Goal: Use online tool/utility: Utilize a website feature to perform a specific function

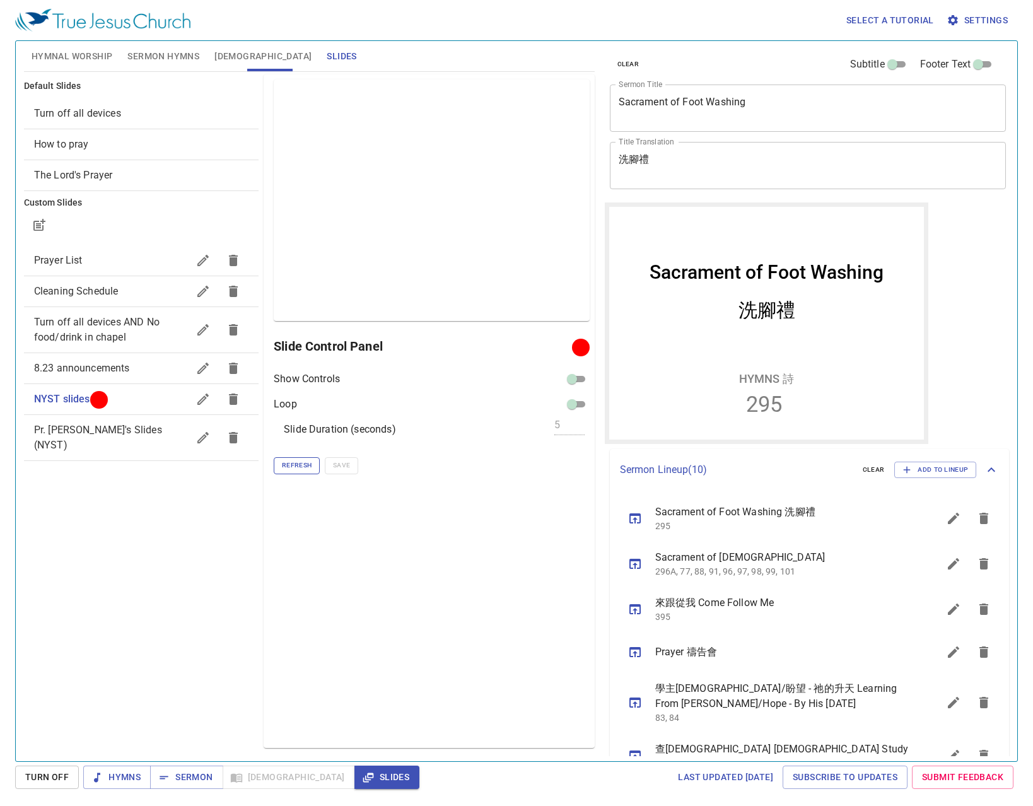
click at [295, 465] on span "Refresh" at bounding box center [297, 465] width 30 height 11
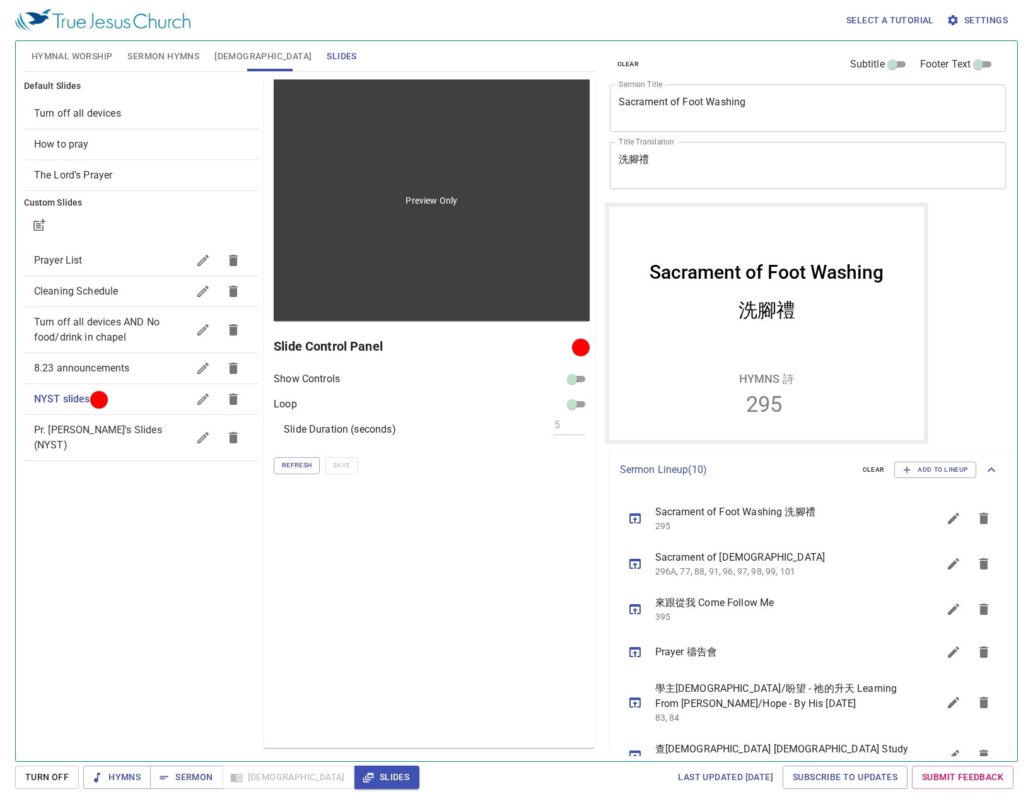
click at [521, 244] on div "Preview Only" at bounding box center [431, 200] width 315 height 242
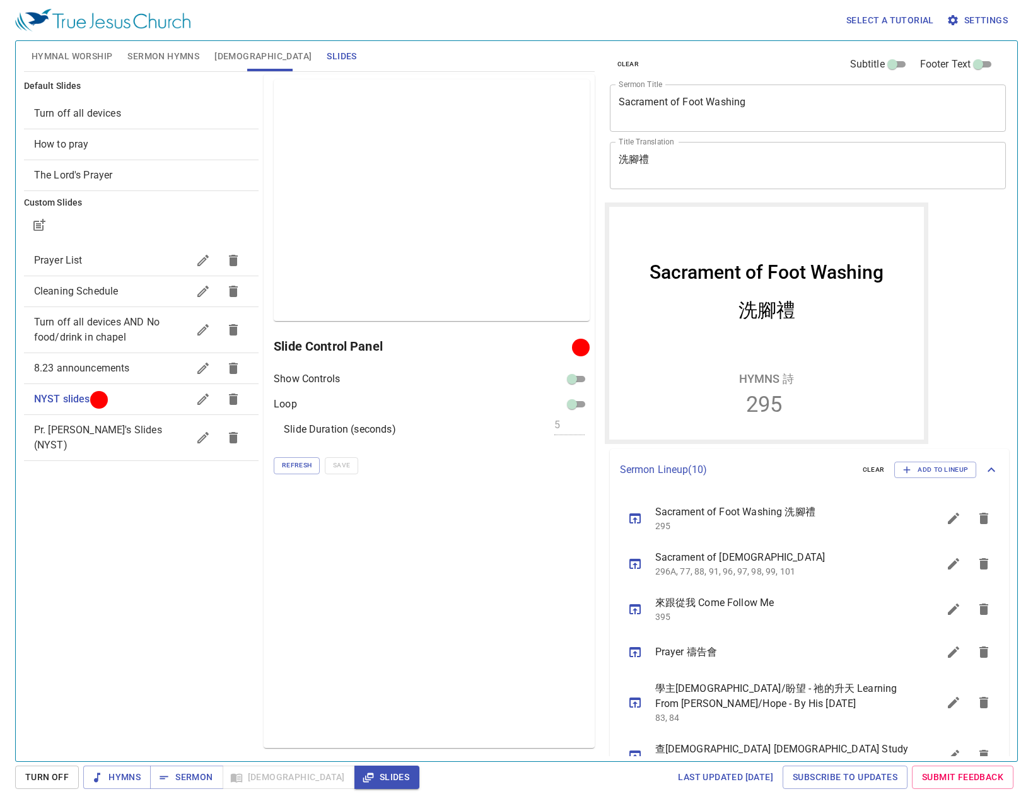
drag, startPoint x: 473, startPoint y: 206, endPoint x: 445, endPoint y: 561, distance: 356.1
click at [445, 561] on div "Preview Only Slide Control Panel Show Controls Loop Slide Duration (seconds) 5 …" at bounding box center [429, 411] width 330 height 674
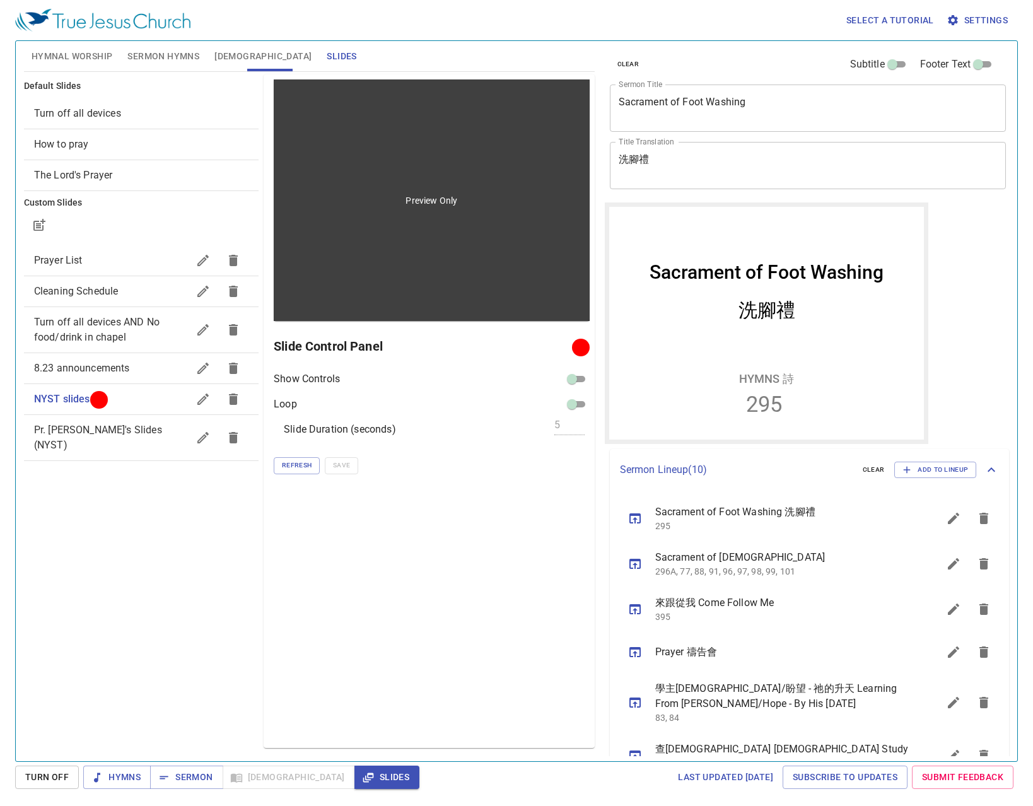
click at [469, 233] on div "Preview Only" at bounding box center [431, 200] width 315 height 242
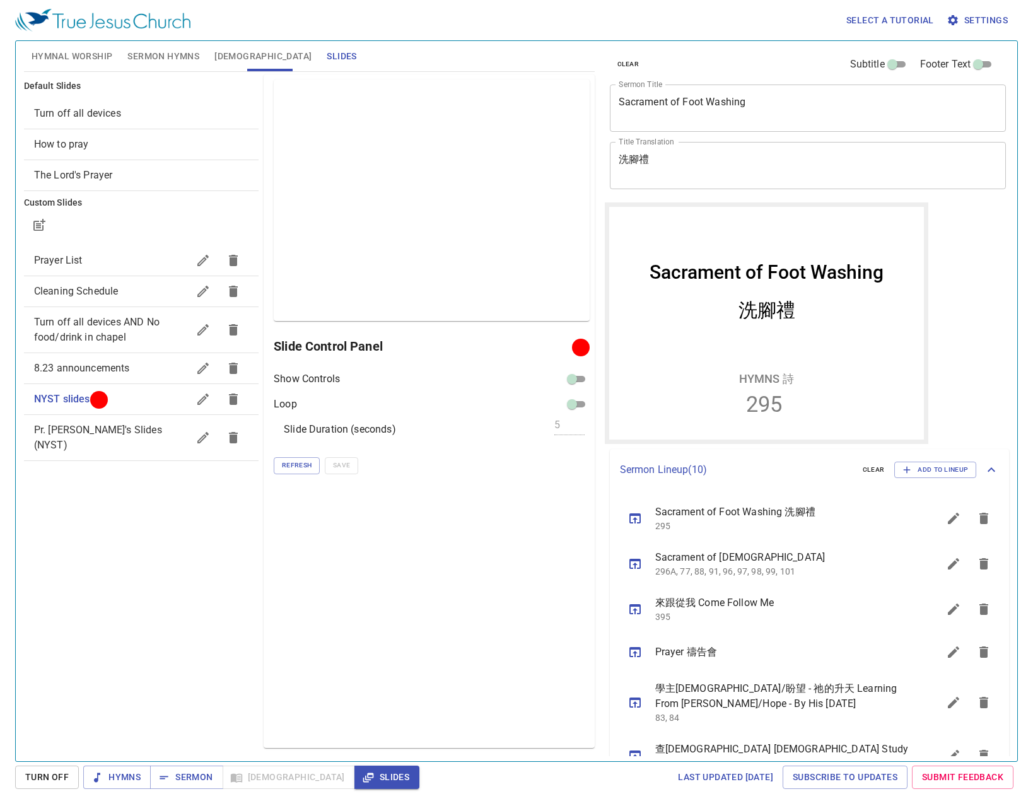
click at [576, 380] on input "checkbox" at bounding box center [571, 381] width 45 height 15
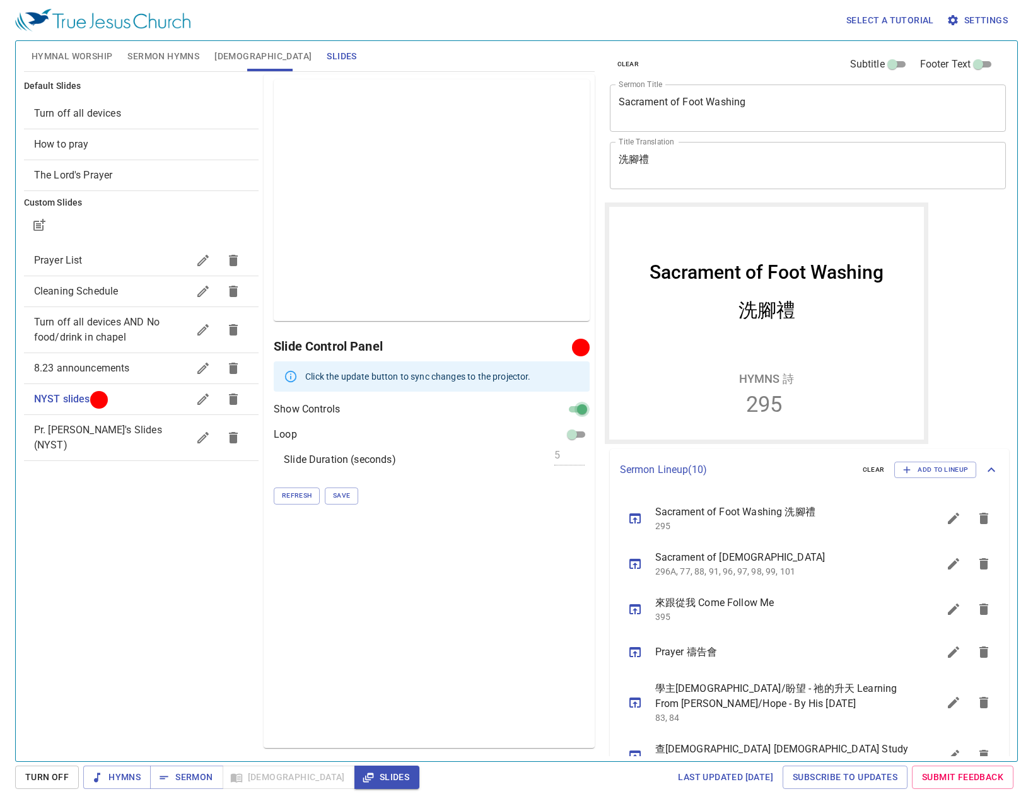
click at [583, 407] on input "checkbox" at bounding box center [581, 411] width 45 height 15
checkbox input "false"
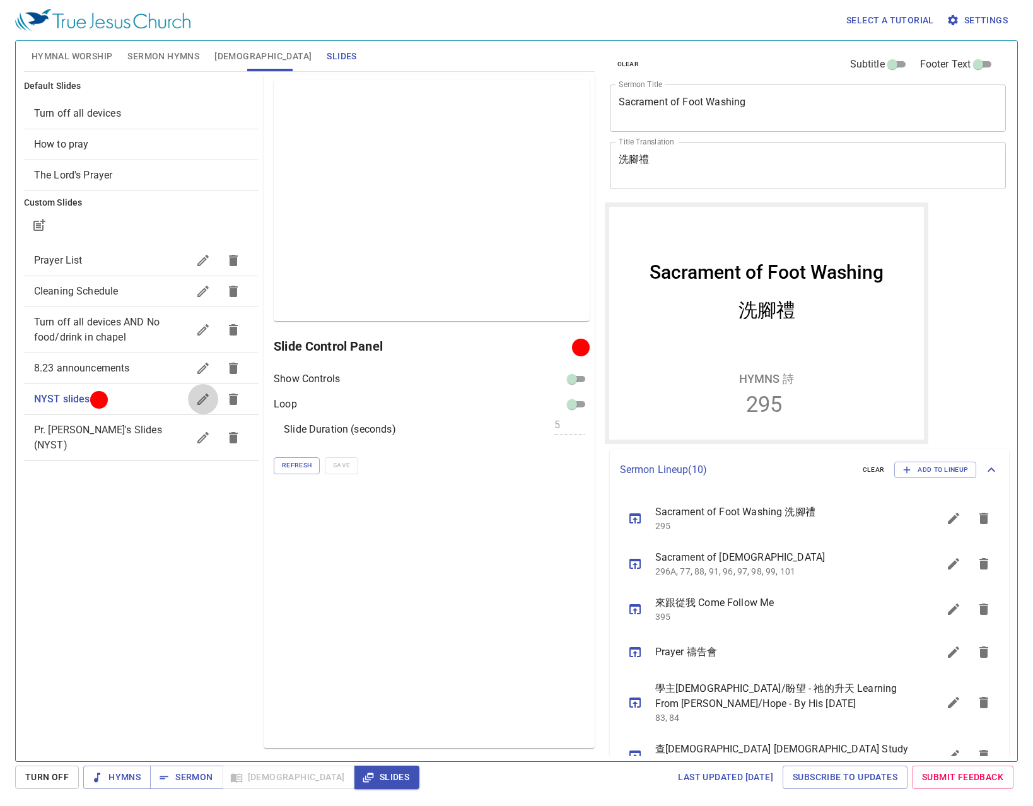
click at [197, 399] on icon "button" at bounding box center [203, 399] width 15 height 15
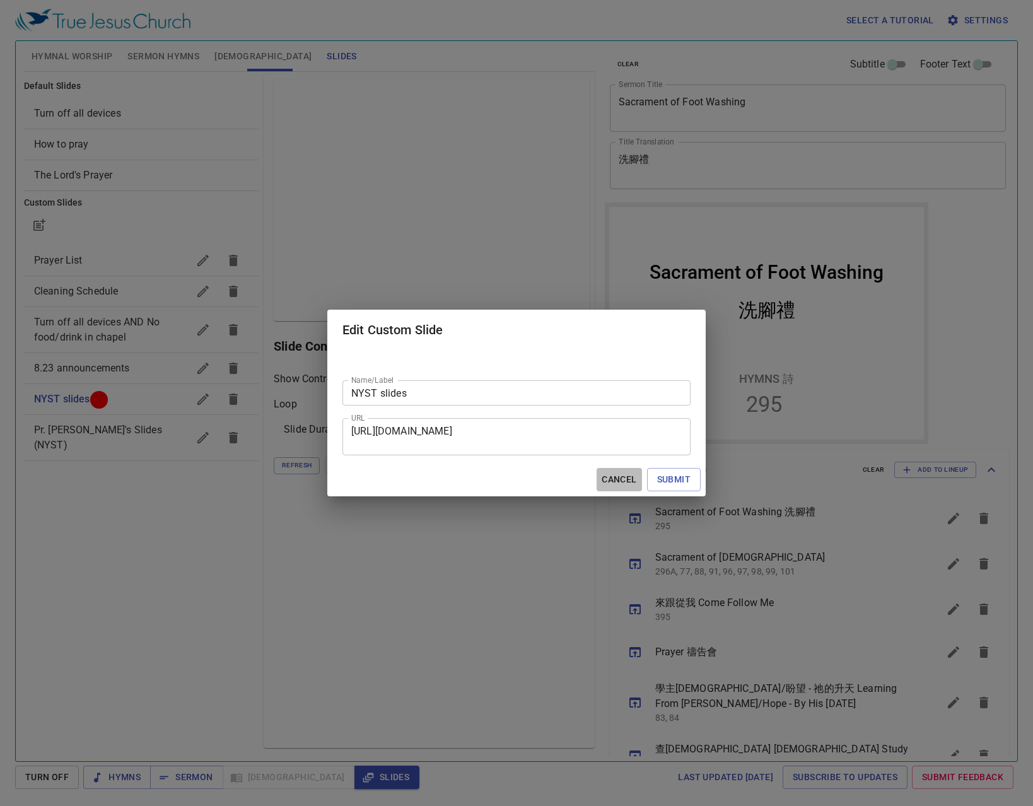
click at [625, 480] on span "Cancel" at bounding box center [619, 480] width 35 height 16
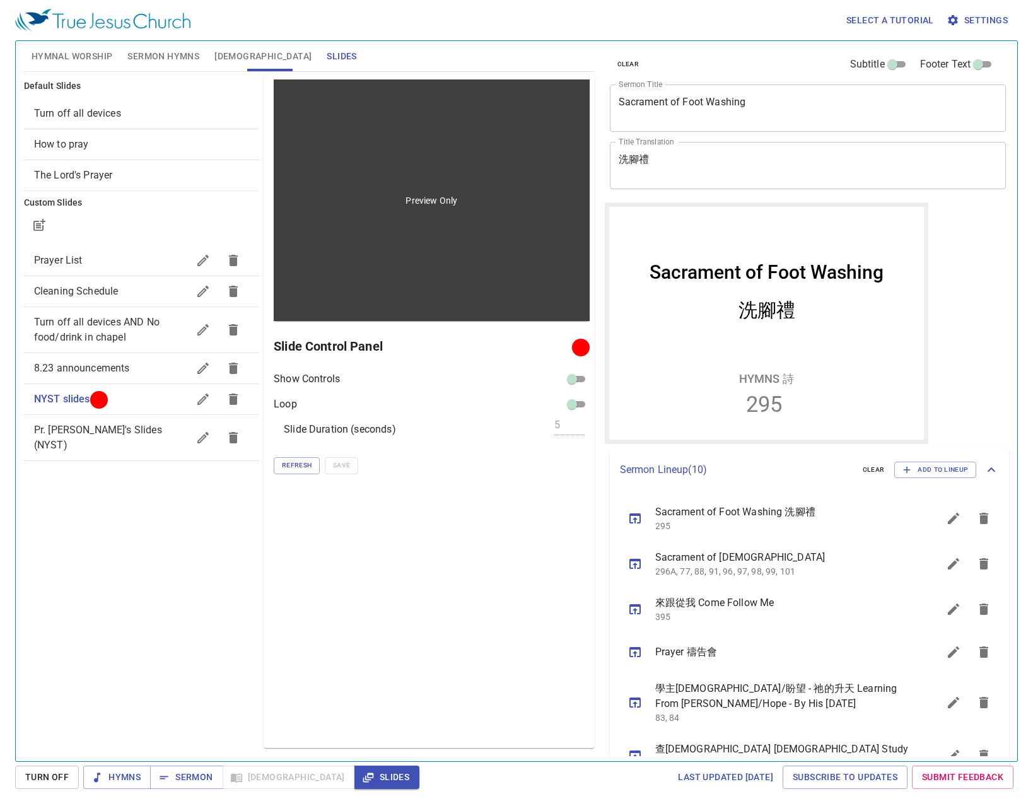
click at [465, 220] on div "Preview Only" at bounding box center [431, 200] width 315 height 242
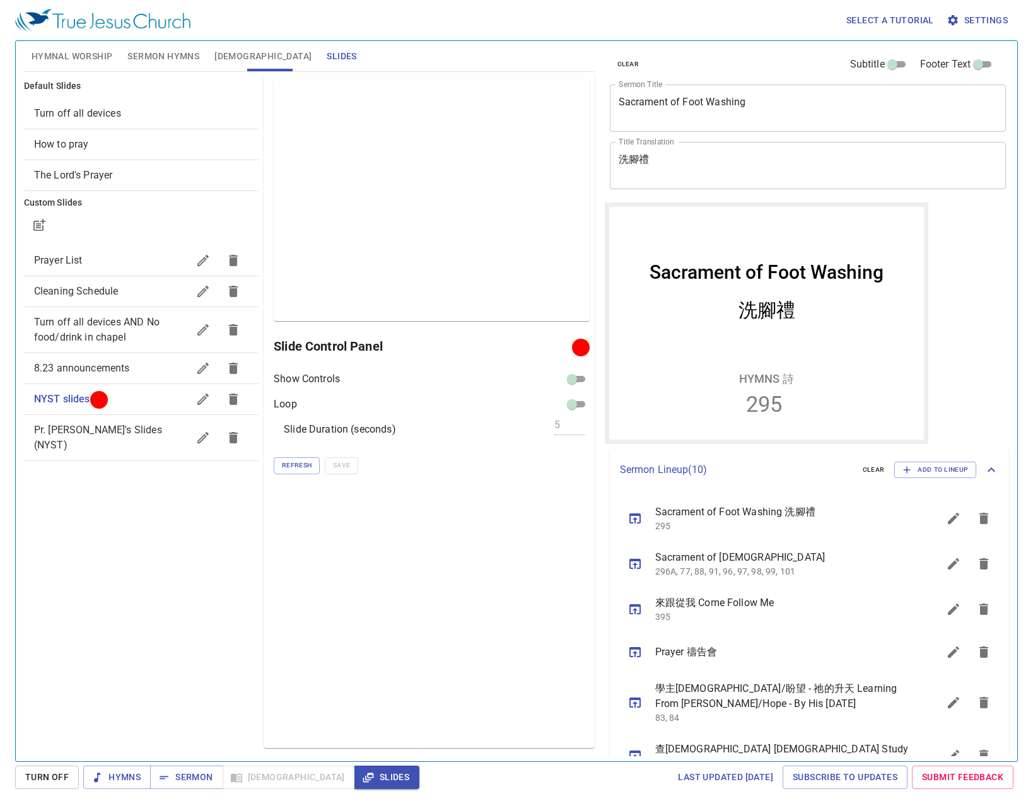
click at [55, 395] on span "NYST slides" at bounding box center [62, 399] width 56 height 12
click at [466, 587] on div "Preview Only Slide Control Panel Show Controls Loop Slide Duration (seconds) 5 …" at bounding box center [429, 411] width 330 height 674
